Goal: Find specific page/section: Find specific page/section

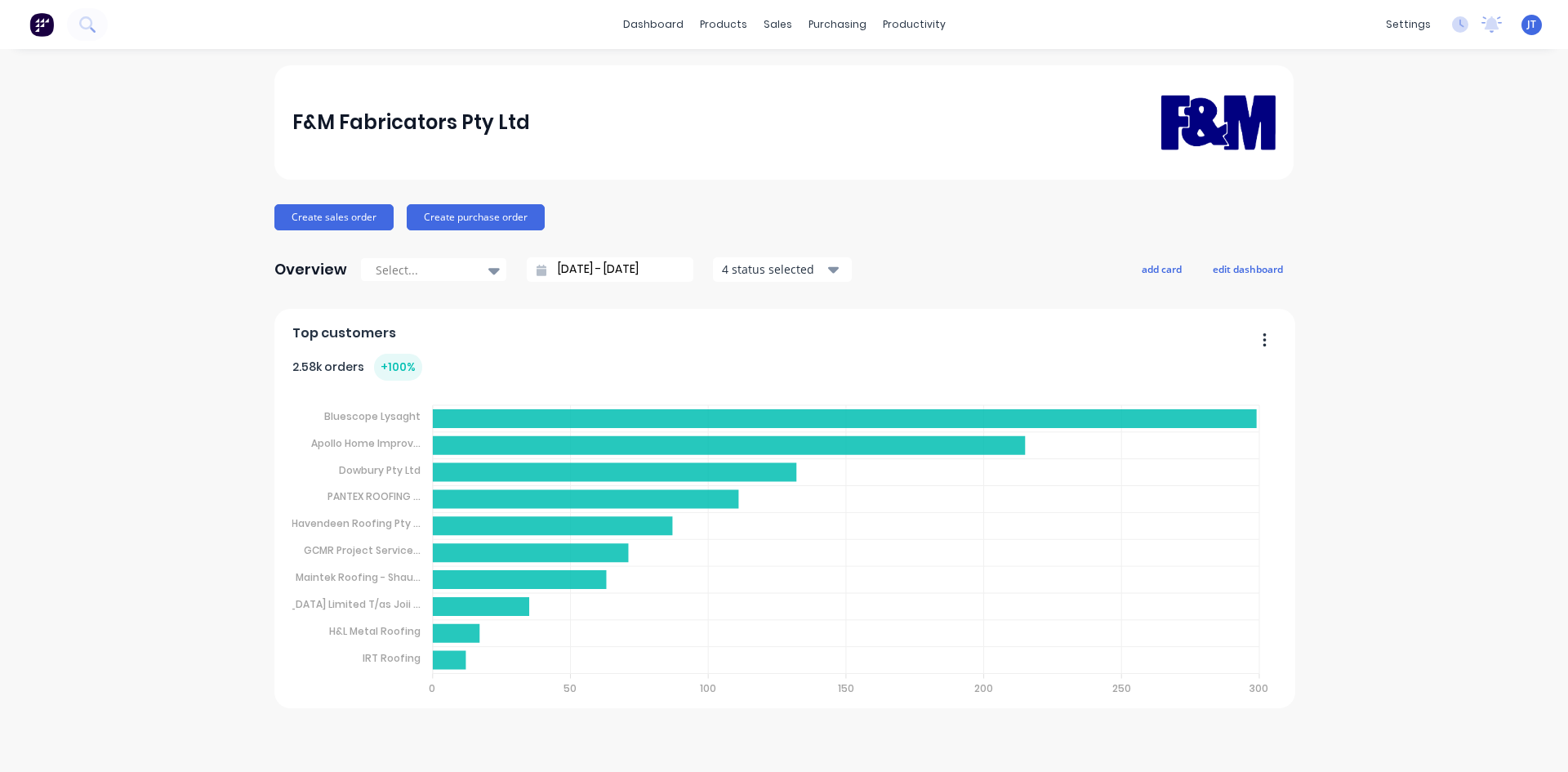
click at [1378, 359] on div "F&M Fabricators Pty Ltd Create sales order Create purchase order Overview Selec…" at bounding box center [784, 410] width 1568 height 690
click at [1443, 519] on div "F&M Fabricators Pty Ltd Create sales order Create purchase order Overview Selec…" at bounding box center [784, 410] width 1568 height 690
click at [1529, 319] on div "F&M Fabricators Pty Ltd Create sales order Create purchase order Overview Selec…" at bounding box center [784, 410] width 1568 height 690
click at [1400, 451] on div "F&M Fabricators Pty Ltd Create sales order Create purchase order Overview Selec…" at bounding box center [784, 410] width 1568 height 690
click at [1479, 557] on div "F&M Fabricators Pty Ltd Create sales order Create purchase order Overview Selec…" at bounding box center [784, 410] width 1568 height 690
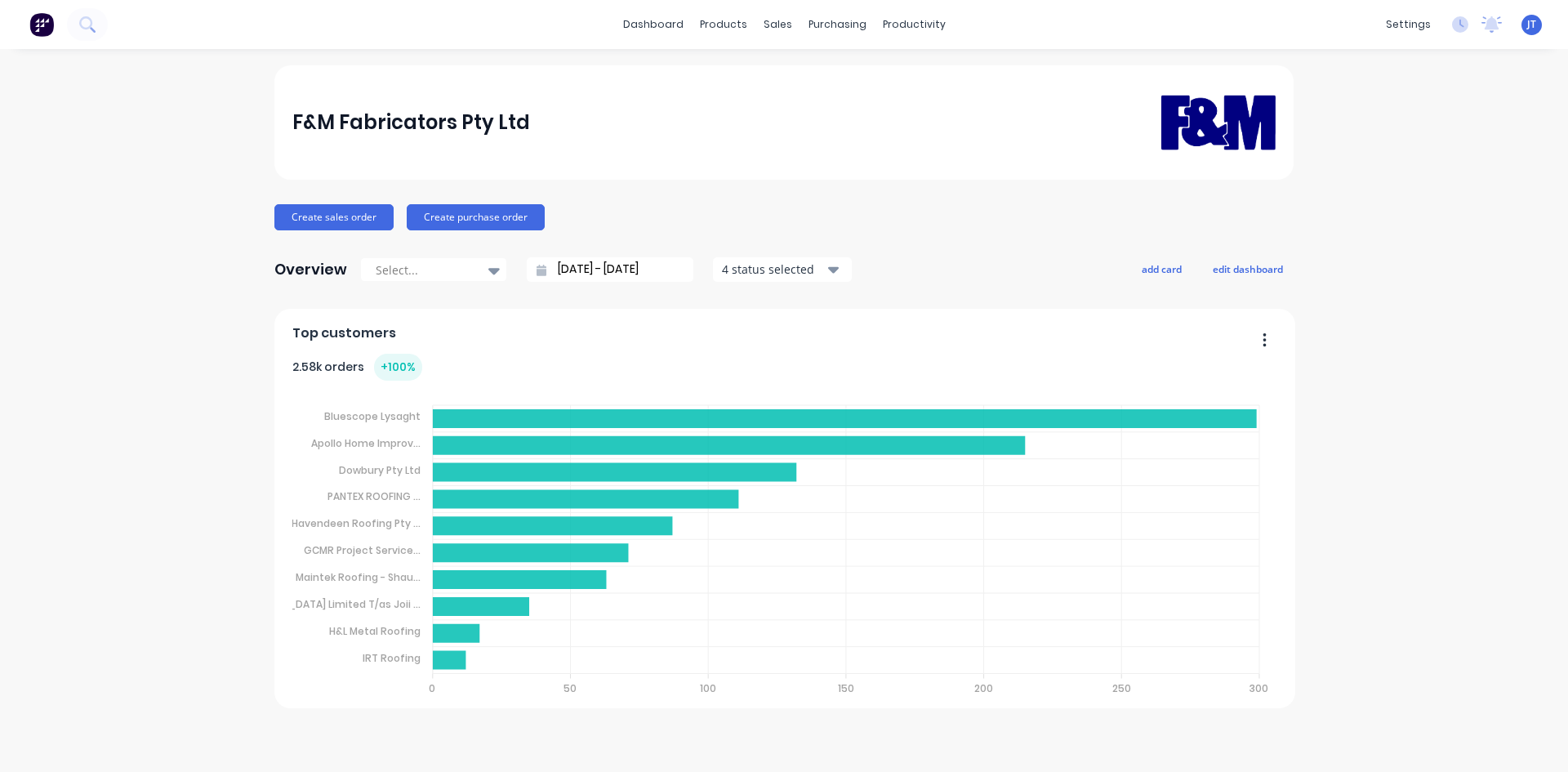
click at [1503, 442] on div "F&M Fabricators Pty Ltd Create sales order Create purchase order Overview Selec…" at bounding box center [784, 410] width 1568 height 690
